Goal: Information Seeking & Learning: Understand process/instructions

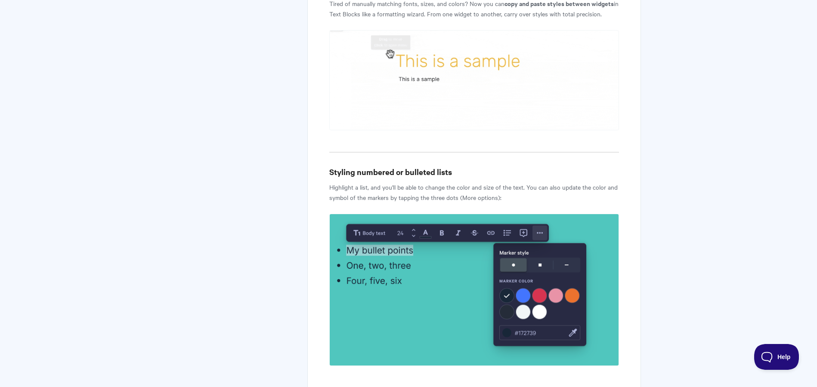
scroll to position [1211, 0]
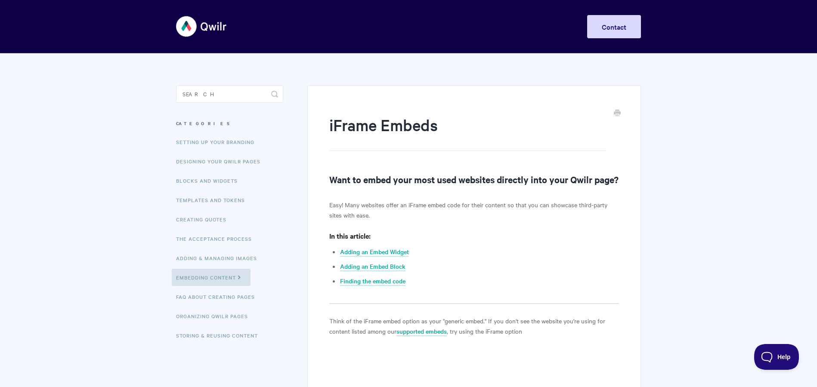
click at [209, 103] on aside "Toggle Search Categories Setting up your Branding Designing Your Qwilr Pages Bl…" at bounding box center [229, 222] width 107 height 273
click at [201, 96] on input "Search" at bounding box center [229, 94] width 107 height 17
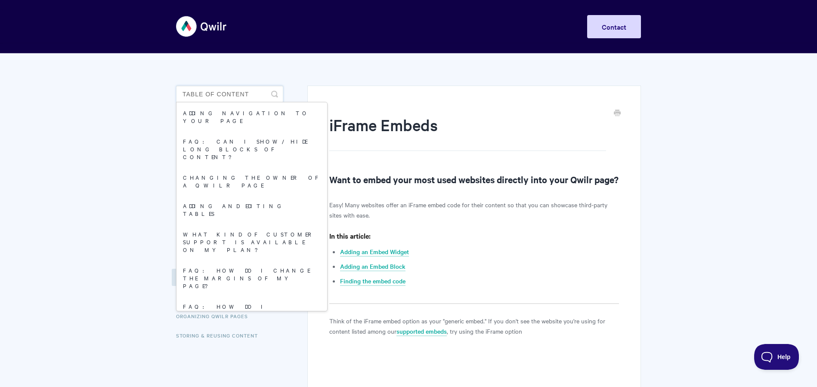
type input "table of contents"
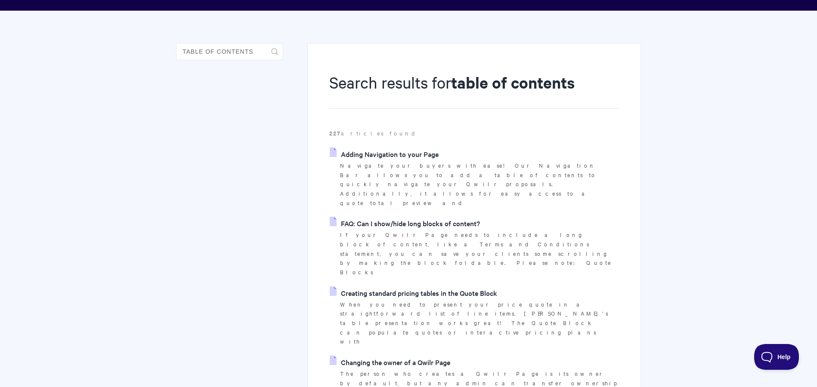
scroll to position [57, 0]
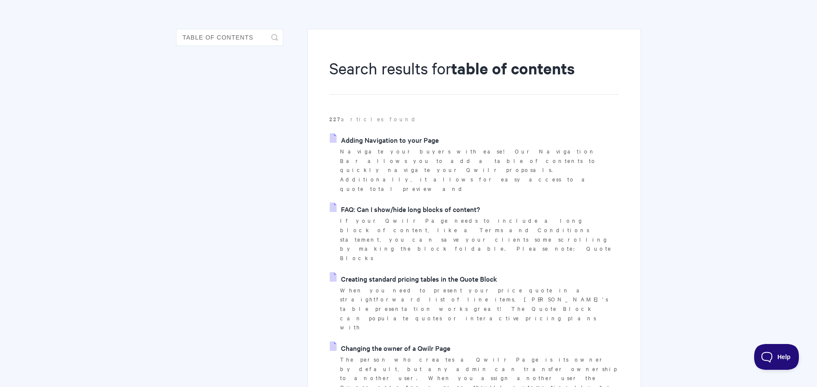
click at [394, 137] on link "Adding Navigation to your Page" at bounding box center [384, 139] width 109 height 13
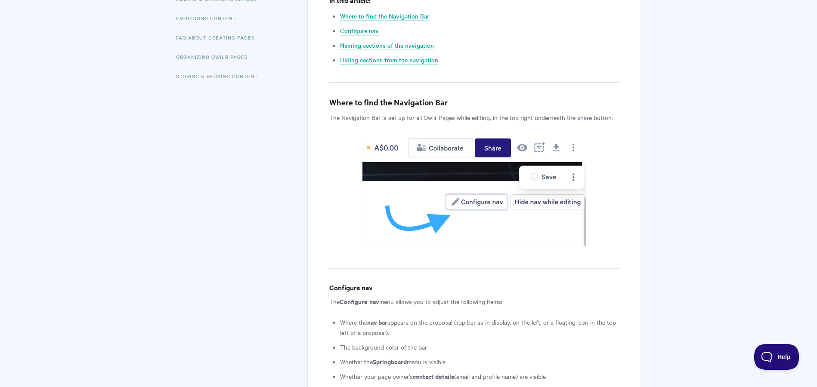
scroll to position [261, 0]
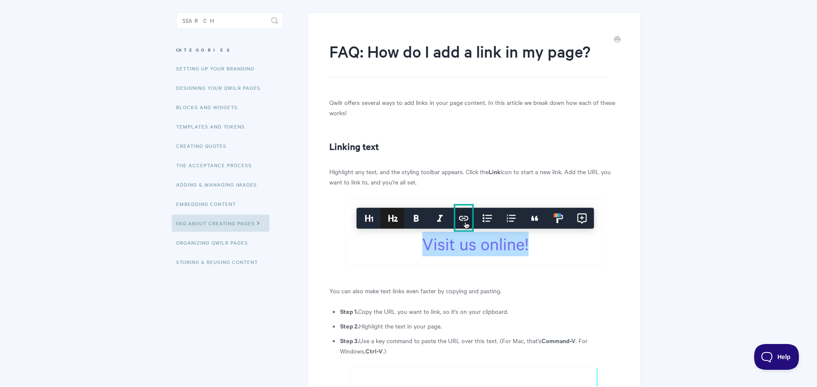
scroll to position [90, 0]
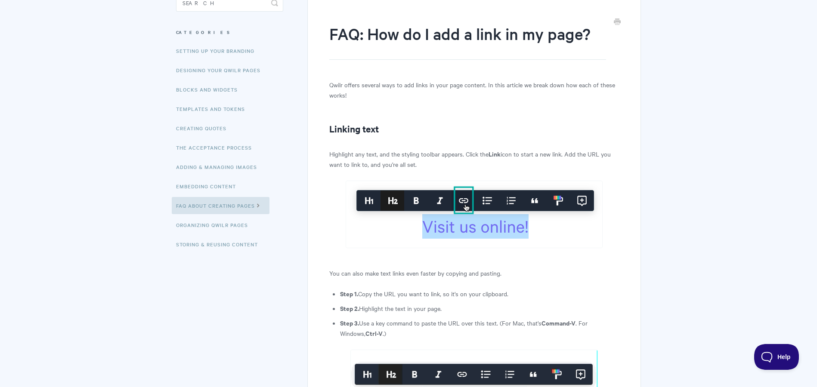
scroll to position [81, 0]
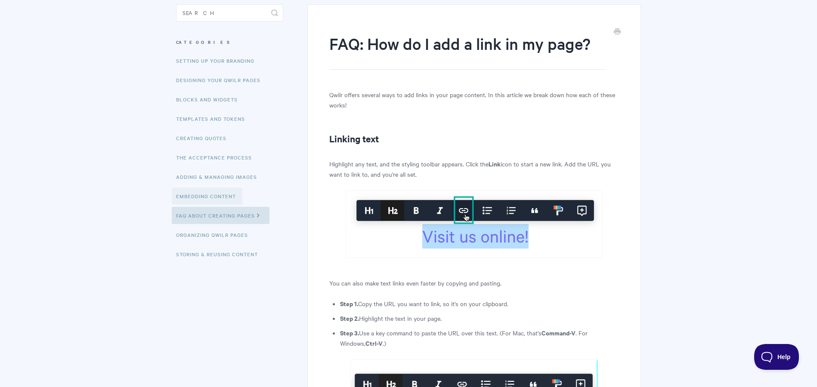
click at [228, 195] on link "Embedding Content" at bounding box center [207, 196] width 71 height 17
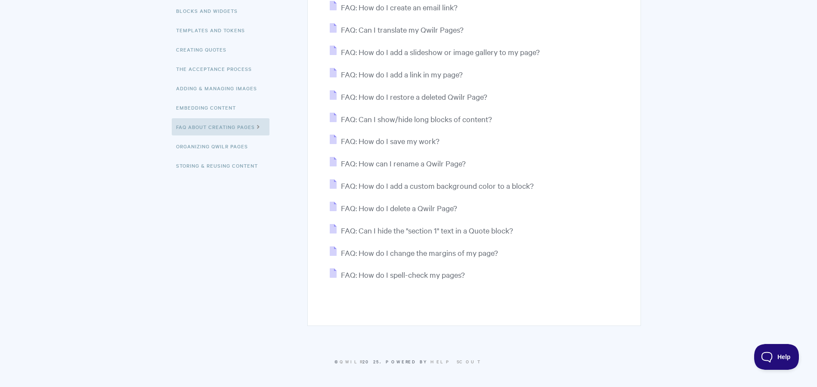
scroll to position [170, 0]
click at [237, 143] on link "Organizing Qwilr Pages" at bounding box center [213, 146] width 83 height 17
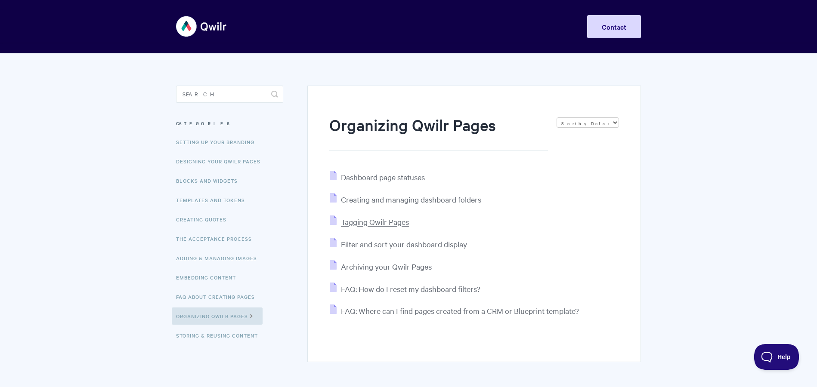
click at [373, 225] on span "Tagging Qwilr Pages" at bounding box center [375, 222] width 68 height 10
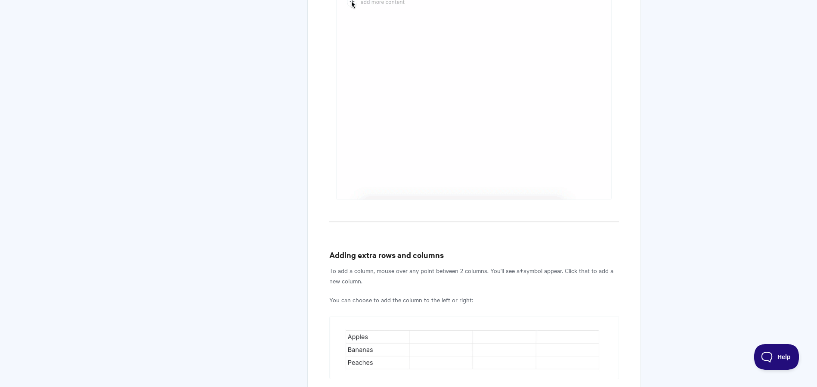
scroll to position [616, 0]
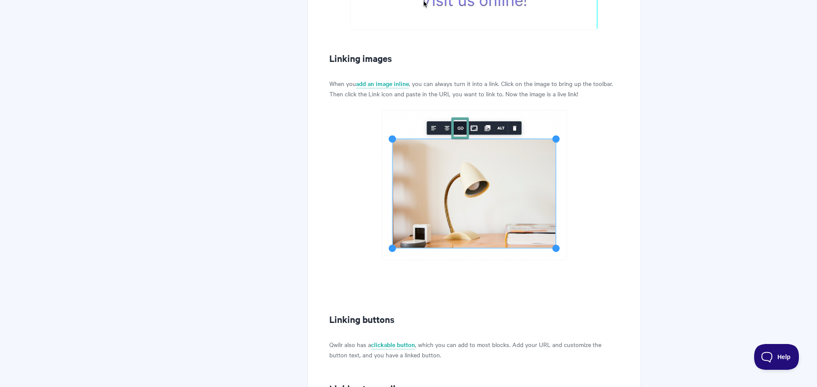
scroll to position [603, 0]
